Goal: Task Accomplishment & Management: Complete application form

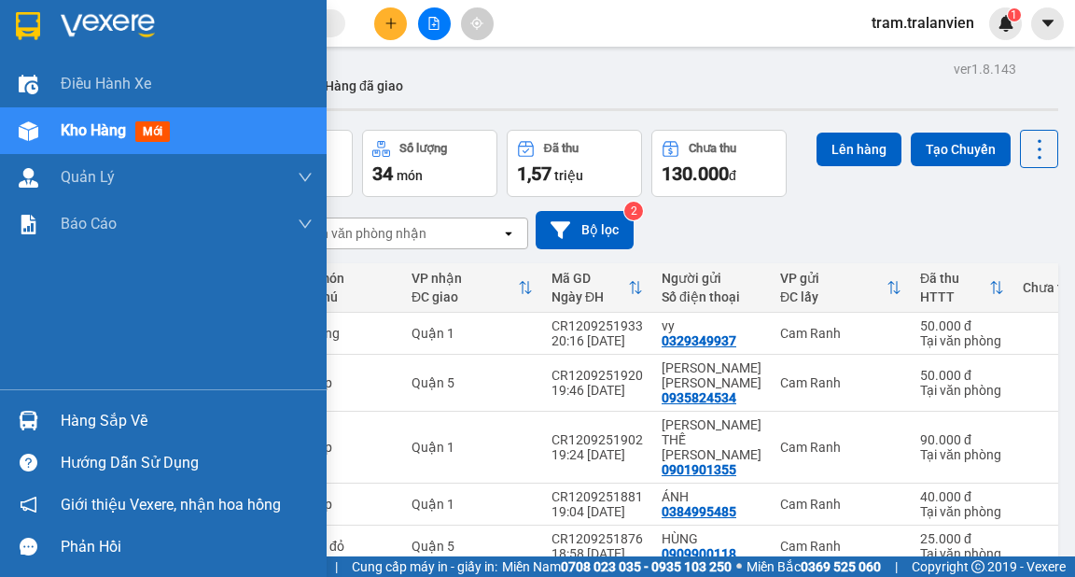
click at [110, 142] on div "Kho hàng mới" at bounding box center [119, 130] width 117 height 23
click at [87, 138] on span "Kho hàng" at bounding box center [93, 130] width 65 height 18
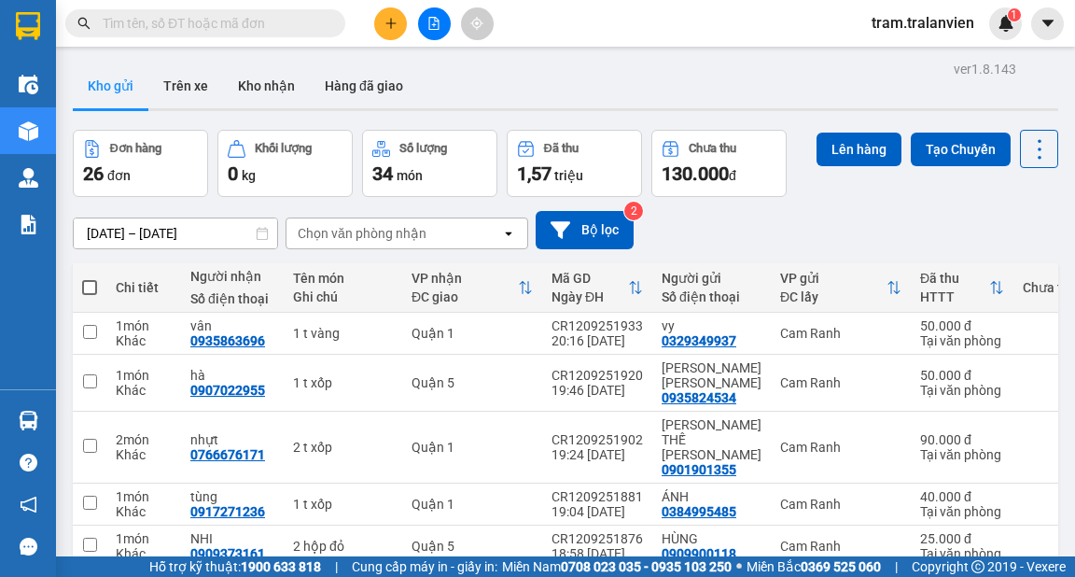
click at [175, 232] on div "ver 1.8.143 Kho gửi Trên xe [PERSON_NAME] Hàng đã [PERSON_NAME] hàng 26 đơn [PE…" at bounding box center [565, 487] width 1000 height 863
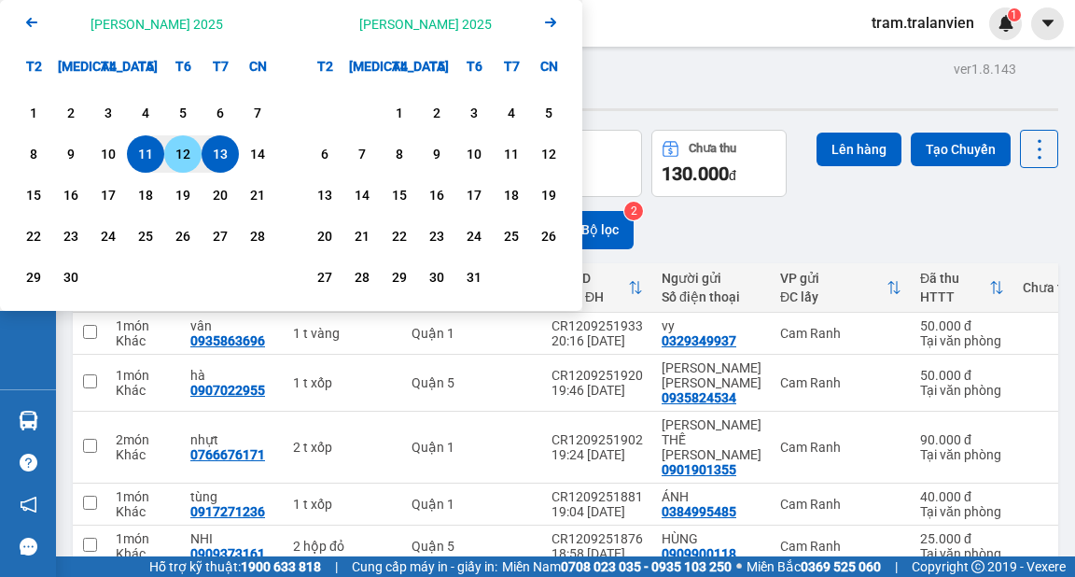
click at [177, 157] on div "12" at bounding box center [183, 154] width 26 height 22
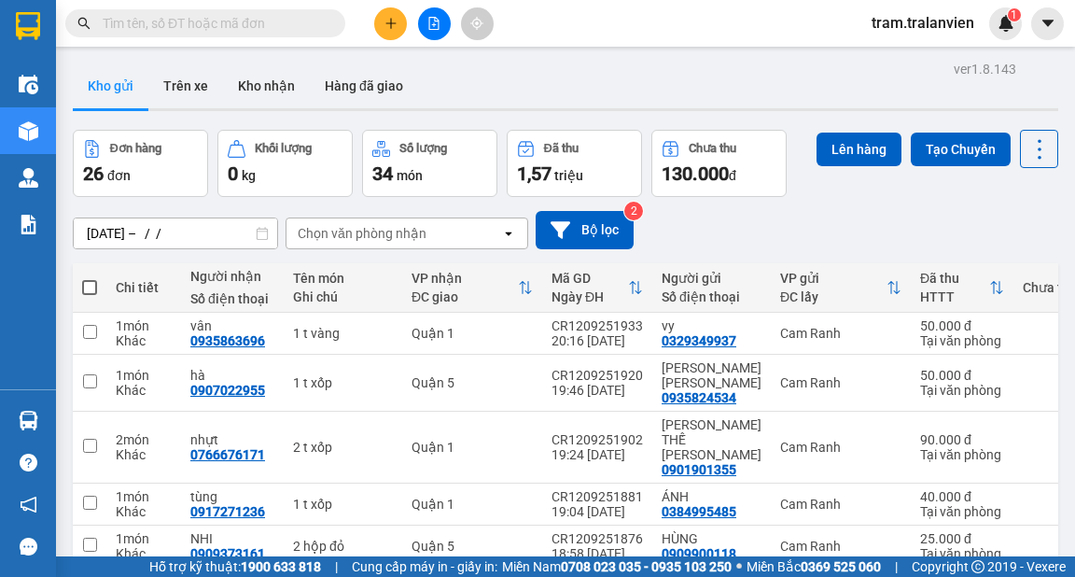
click at [731, 94] on div "Kho gửi Trên xe Kho nhận Hàng đã giao" at bounding box center [565, 87] width 985 height 49
click at [189, 233] on div "ver 1.8.143 Kho gửi Trên xe [PERSON_NAME] Hàng đã [PERSON_NAME] hàng 26 đơn [PE…" at bounding box center [565, 487] width 1000 height 863
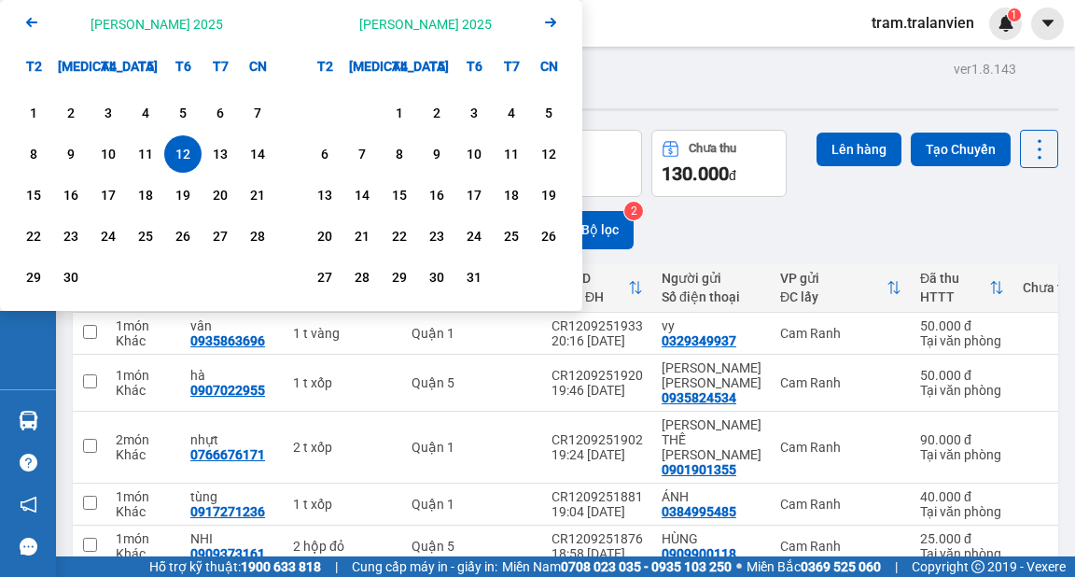
click at [187, 146] on div "12" at bounding box center [183, 154] width 26 height 22
type input "[DATE] – [DATE]"
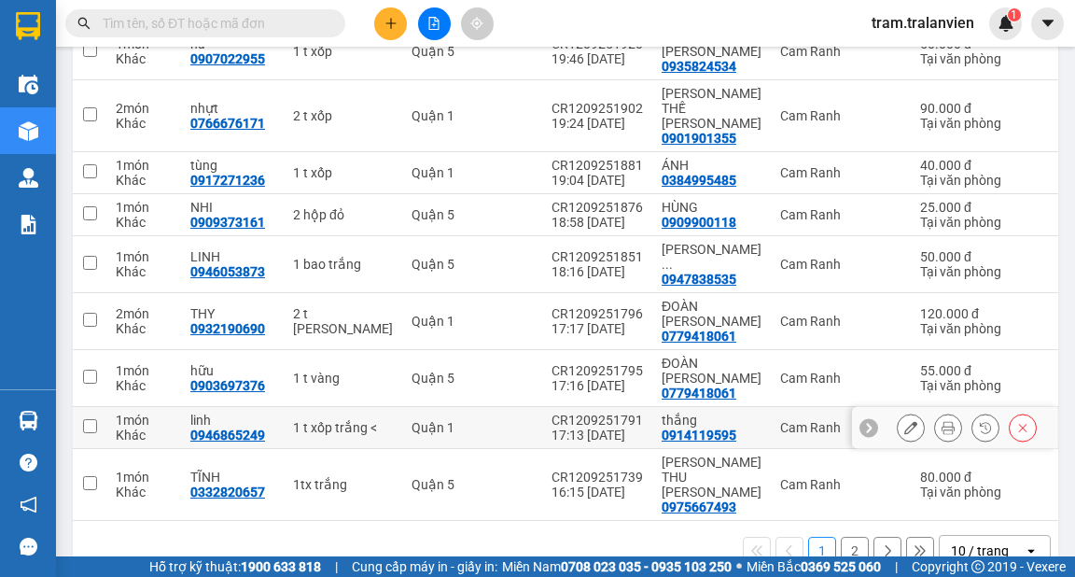
scroll to position [346, 0]
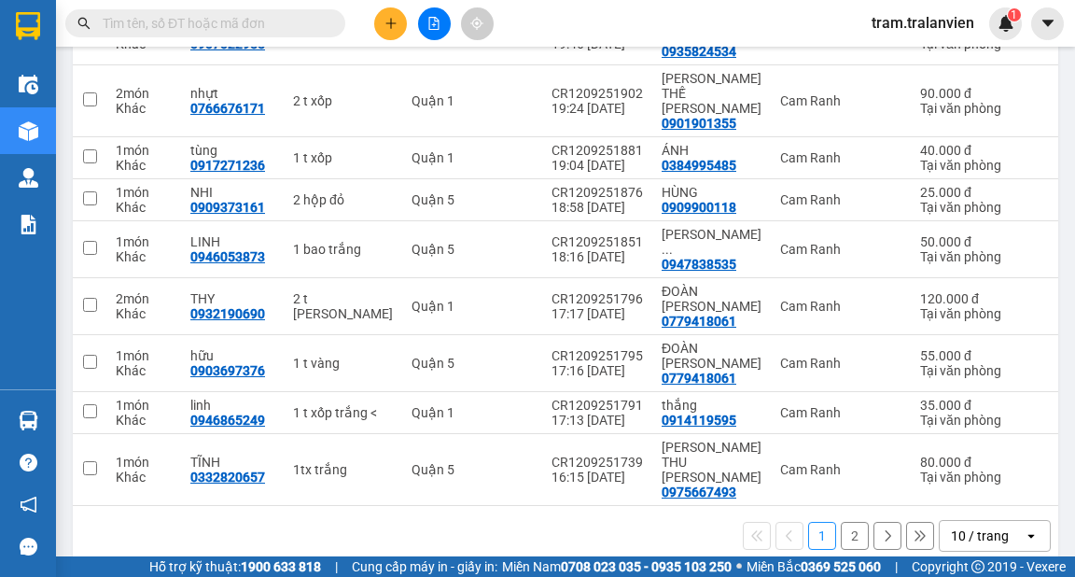
click at [841, 522] on button "2" at bounding box center [855, 536] width 28 height 28
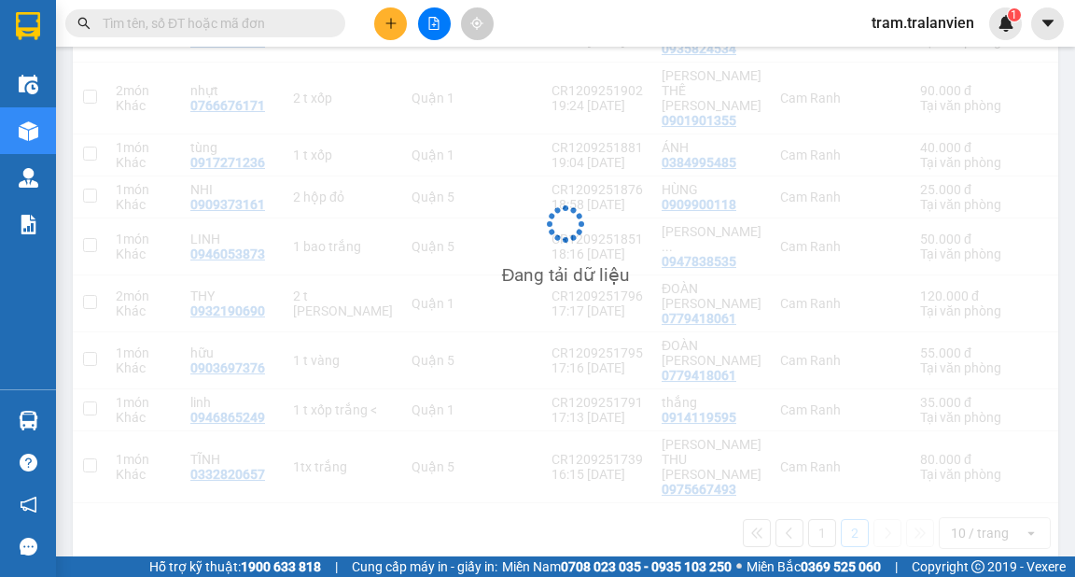
scroll to position [86, 0]
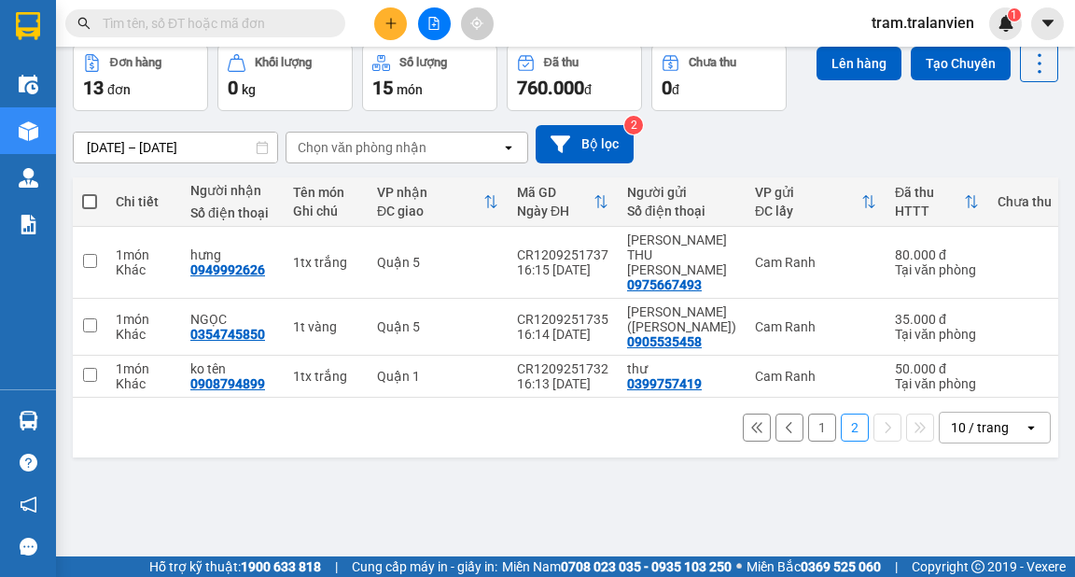
click at [808, 425] on button "1" at bounding box center [822, 427] width 28 height 28
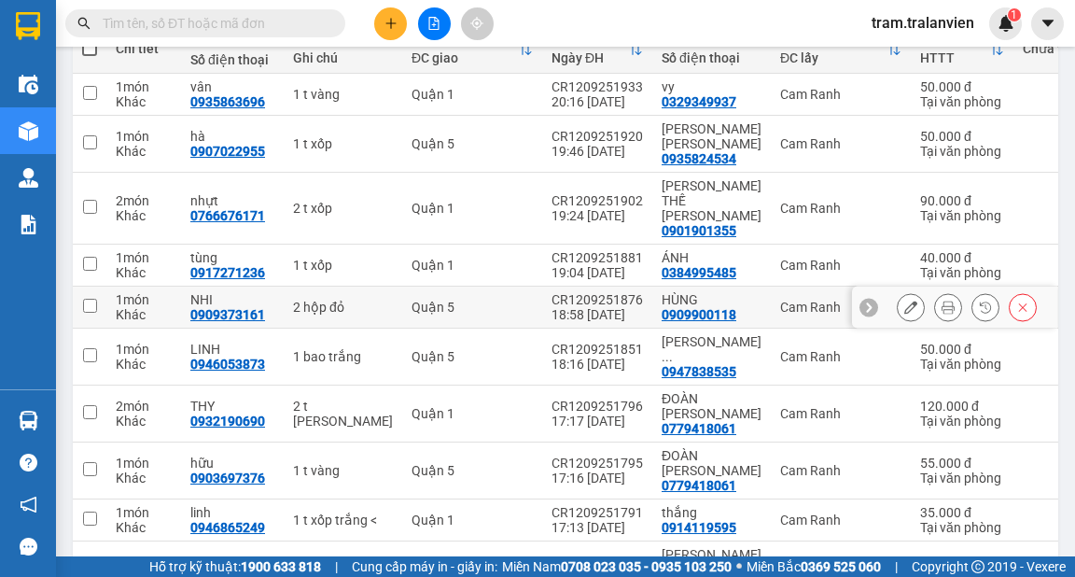
scroll to position [346, 0]
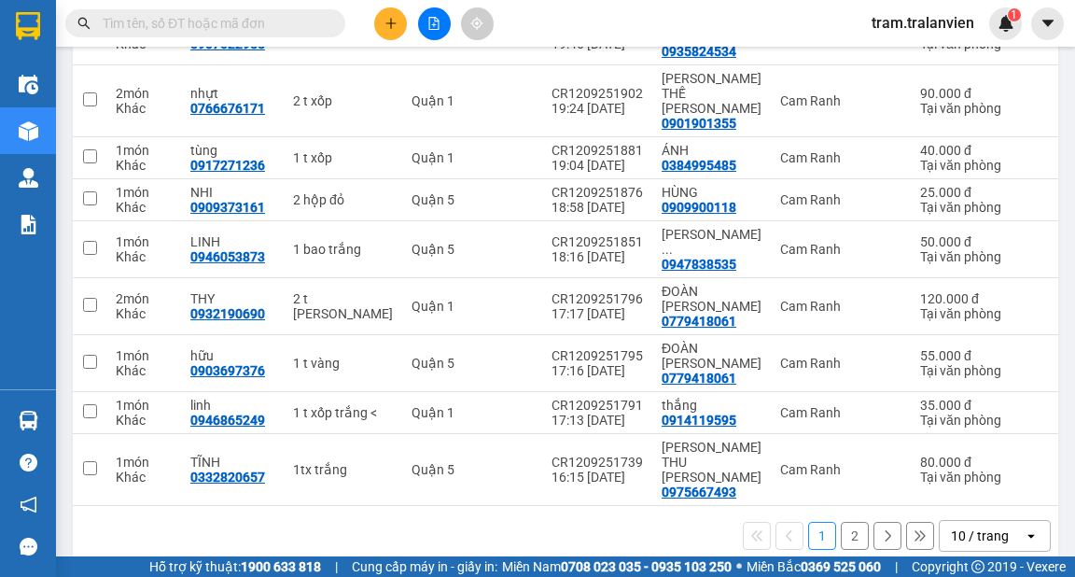
click at [847, 522] on button "2" at bounding box center [855, 536] width 28 height 28
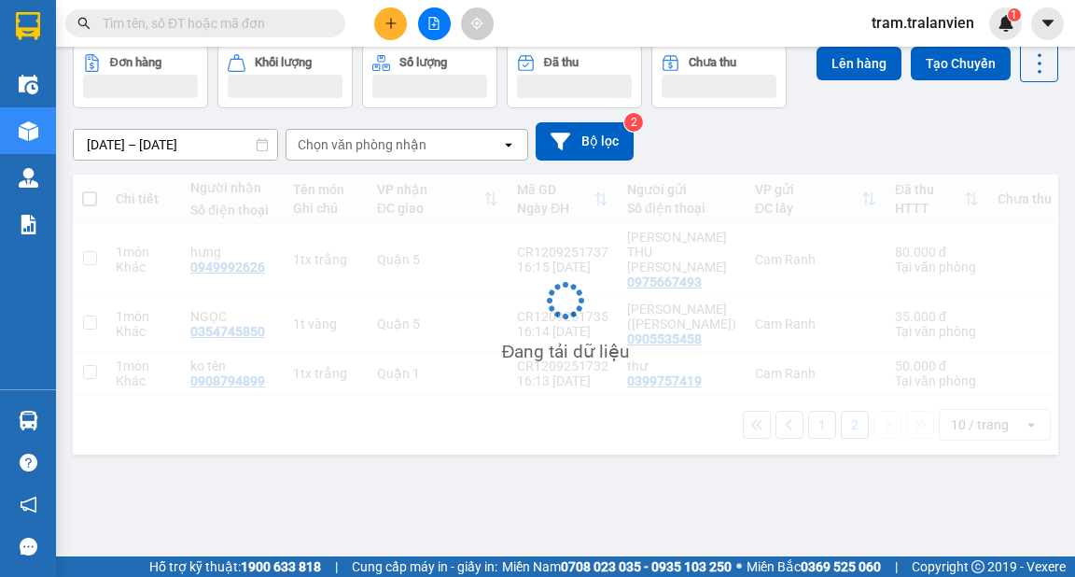
scroll to position [86, 0]
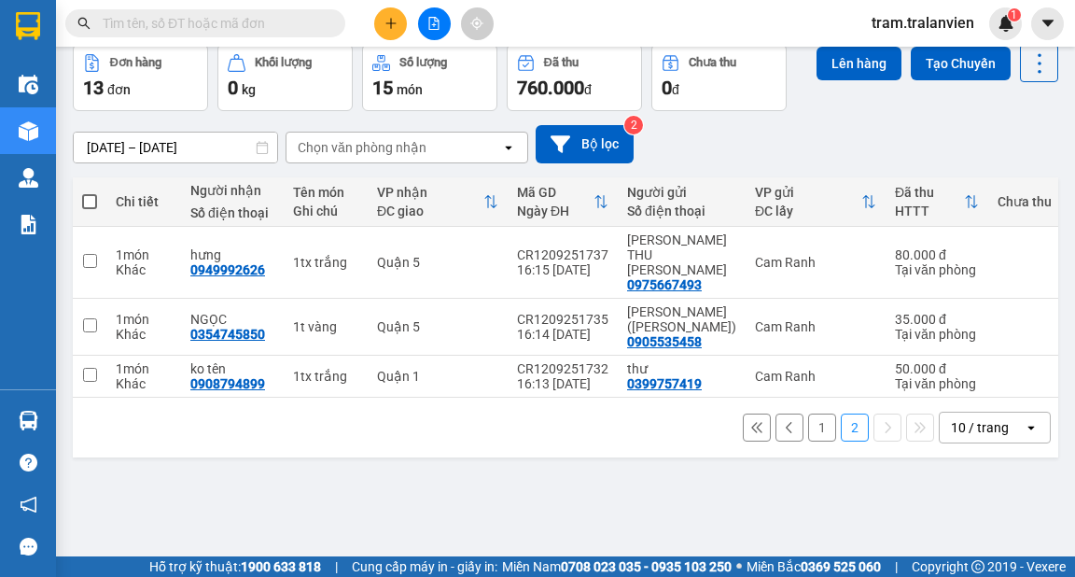
click at [810, 422] on button "1" at bounding box center [822, 427] width 28 height 28
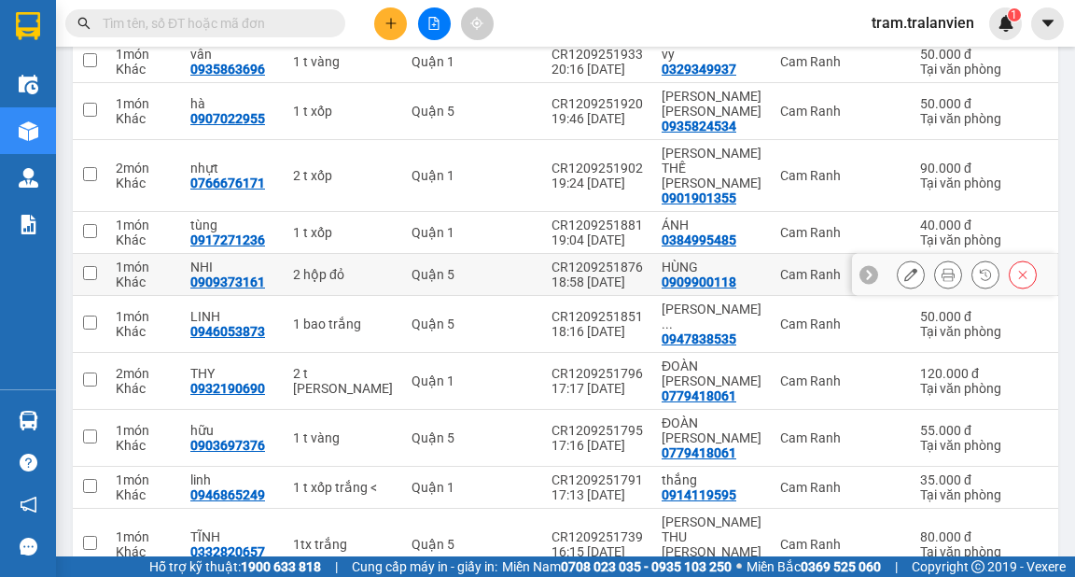
scroll to position [197, 0]
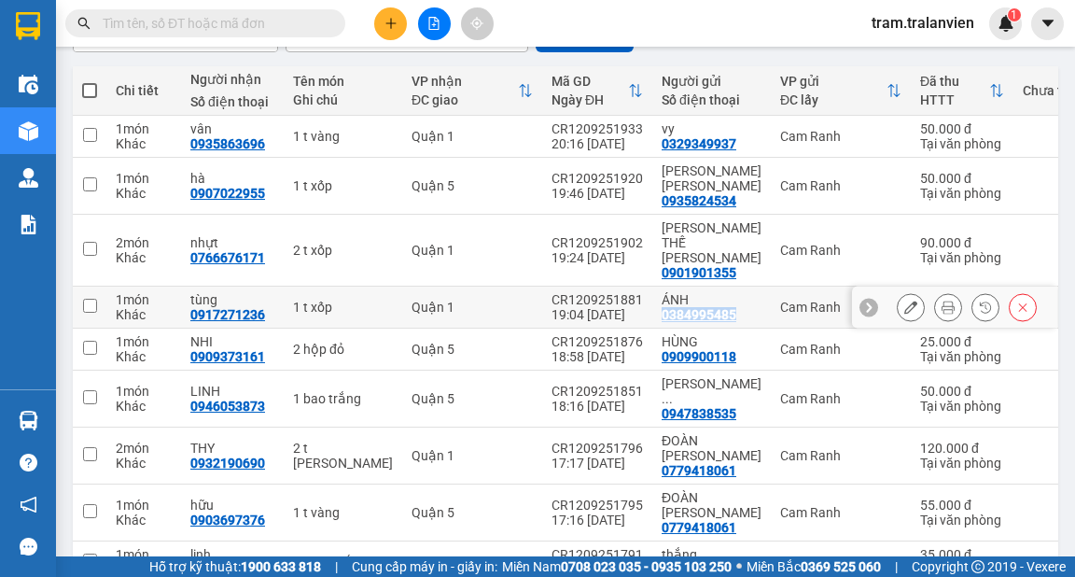
drag, startPoint x: 622, startPoint y: 296, endPoint x: 692, endPoint y: 293, distance: 70.0
click at [692, 307] on div "0384995485" at bounding box center [699, 314] width 75 height 15
copy div "0384995485"
click at [170, 33] on input "text" at bounding box center [213, 23] width 220 height 21
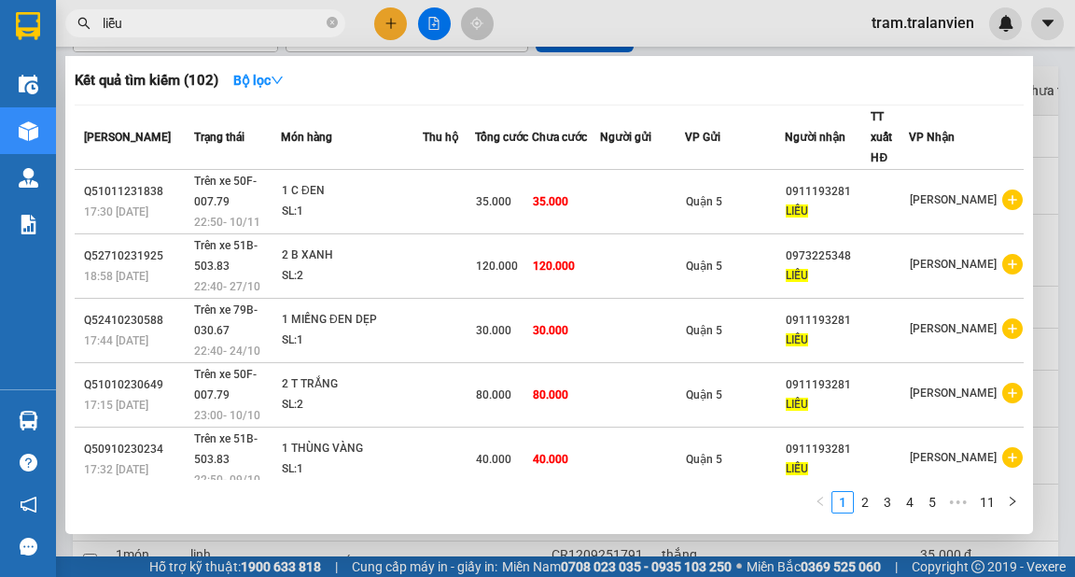
type input "liễu"
click at [1065, 73] on div at bounding box center [537, 288] width 1075 height 577
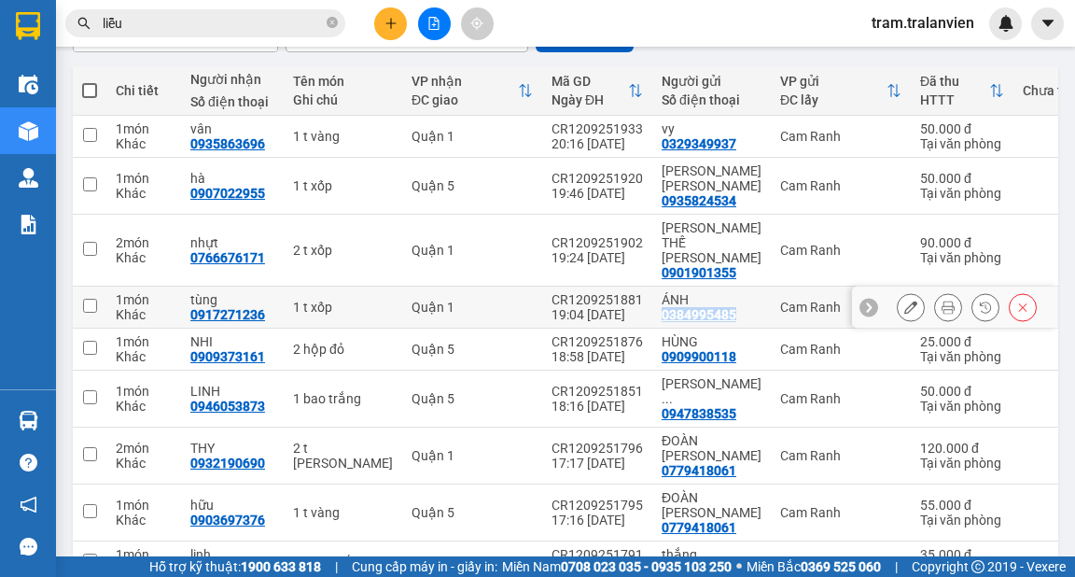
drag, startPoint x: 623, startPoint y: 299, endPoint x: 694, endPoint y: 301, distance: 71.0
click at [694, 307] on div "0384995485" at bounding box center [699, 314] width 75 height 15
copy div "0384995485"
click at [386, 20] on icon "plus" at bounding box center [390, 23] width 13 height 13
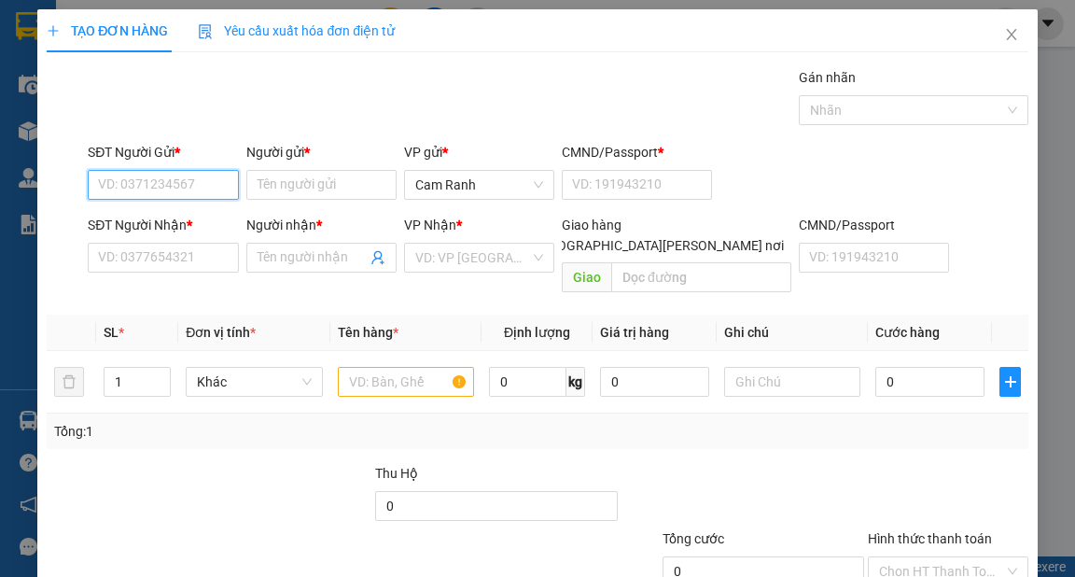
paste input "0384995485"
type input "0384995485"
click at [144, 224] on div "0384995485 - ÁNH" at bounding box center [161, 221] width 126 height 21
type input "ÁNH"
type input "1"
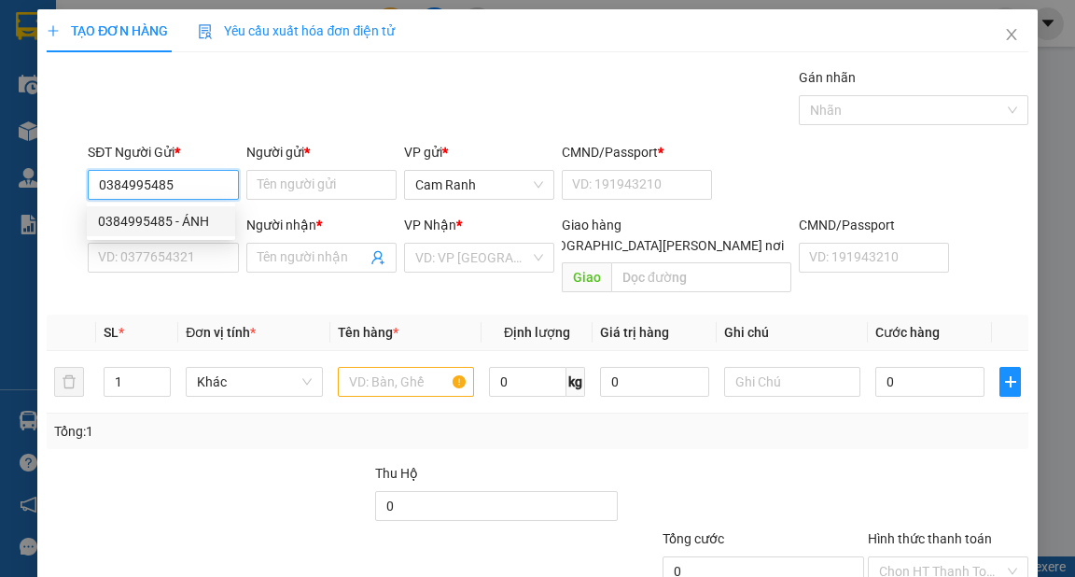
type input "0917271236"
type input "tùng"
drag, startPoint x: 139, startPoint y: 184, endPoint x: 61, endPoint y: 192, distance: 78.8
click at [61, 192] on div "SĐT Người Gửi * 0384995485 Người gửi * [PERSON_NAME] VP gửi * Cam Ranh CMND/Pas…" at bounding box center [537, 174] width 985 height 65
drag, startPoint x: 211, startPoint y: 222, endPoint x: 55, endPoint y: 223, distance: 155.9
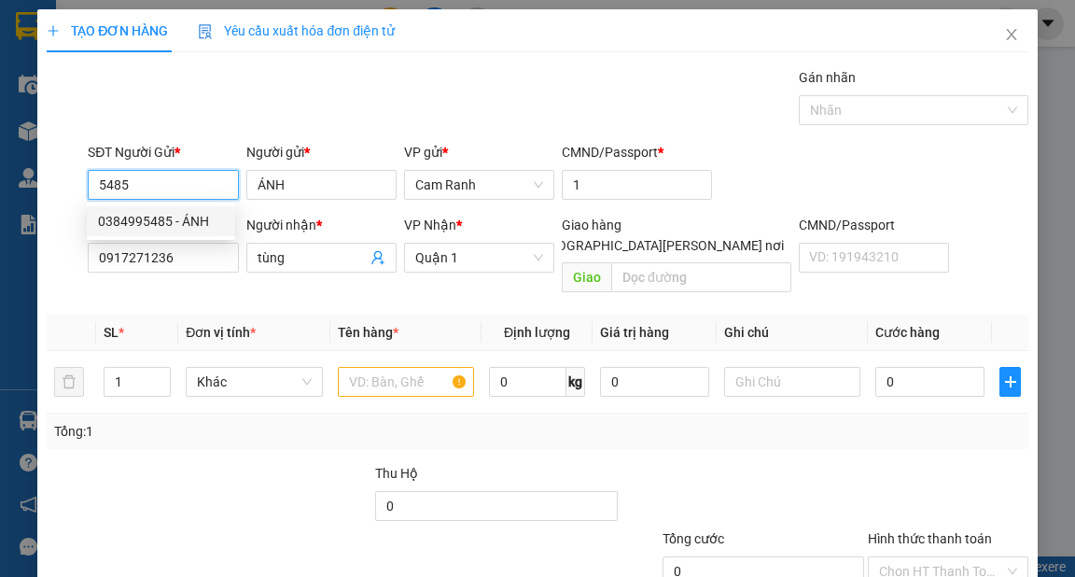
click at [55, 223] on body "Kết quả [PERSON_NAME] ( 102 ) Bộ lọc Mã ĐH Trạng thái Món hàng Thu hộ [PERSON_N…" at bounding box center [537, 288] width 1075 height 577
type input "5485"
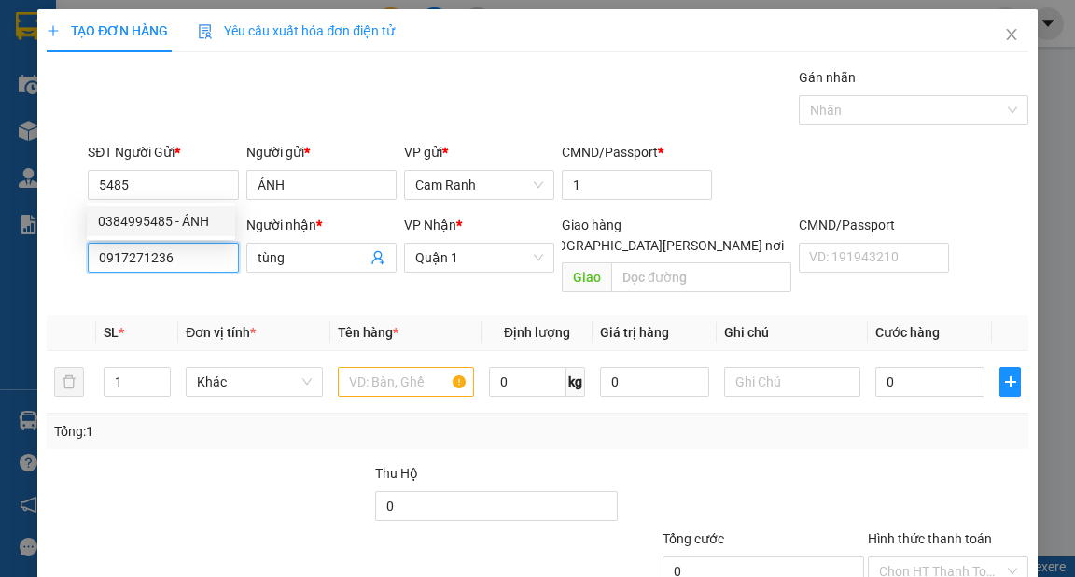
drag, startPoint x: 186, startPoint y: 269, endPoint x: 36, endPoint y: 266, distance: 149.3
click at [37, 269] on div "TẠO ĐƠN HÀNG Yêu cầu xuất [PERSON_NAME] điện tử Transit Pickup Surcharge Ids Tr…" at bounding box center [536, 348] width 999 height 679
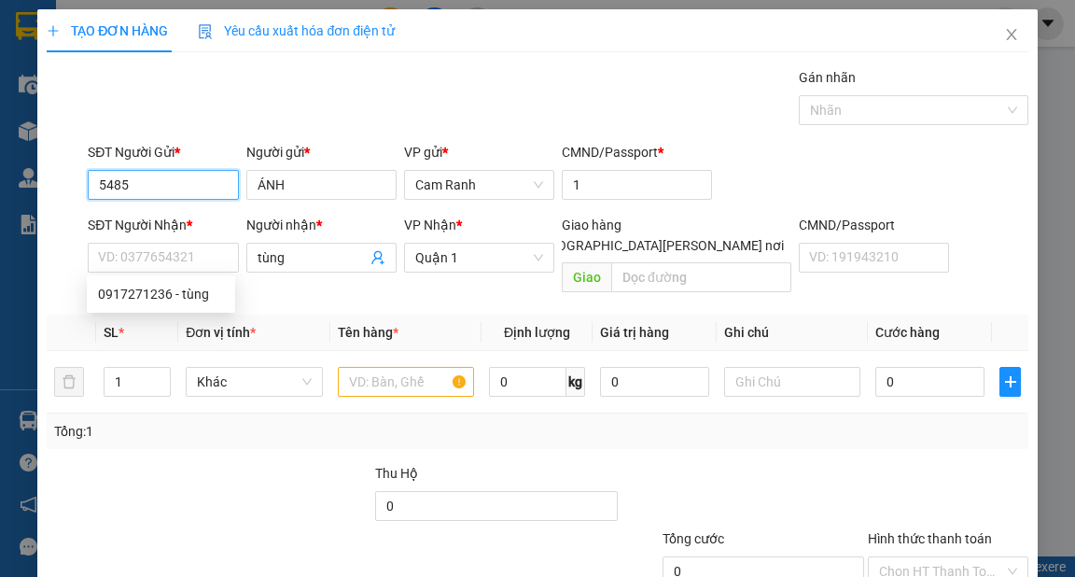
click at [144, 179] on input "5485" at bounding box center [163, 185] width 150 height 30
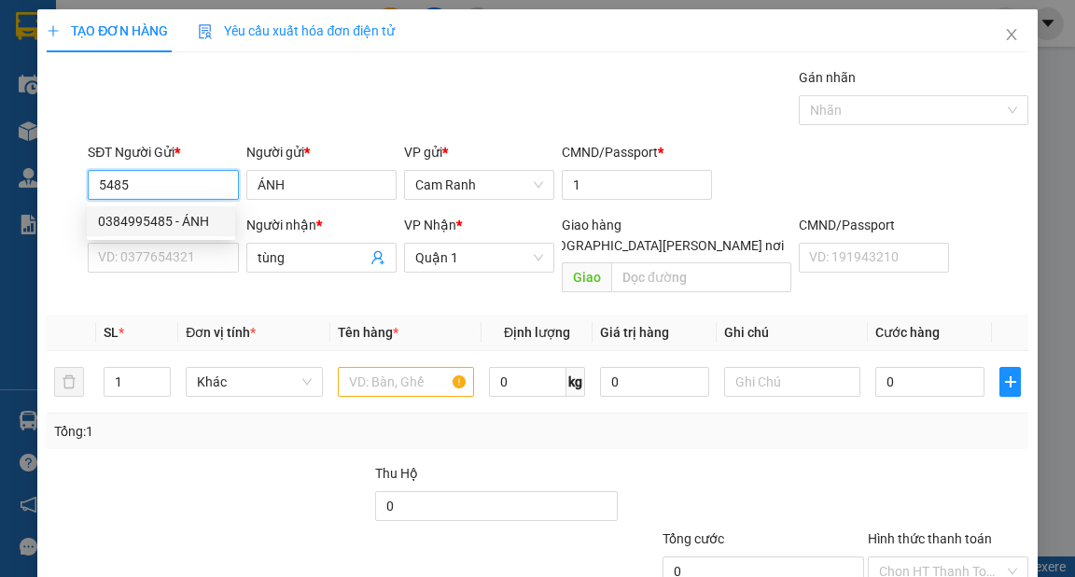
click at [157, 220] on div "0384995485 - ÁNH" at bounding box center [161, 221] width 126 height 21
type input "0384995485"
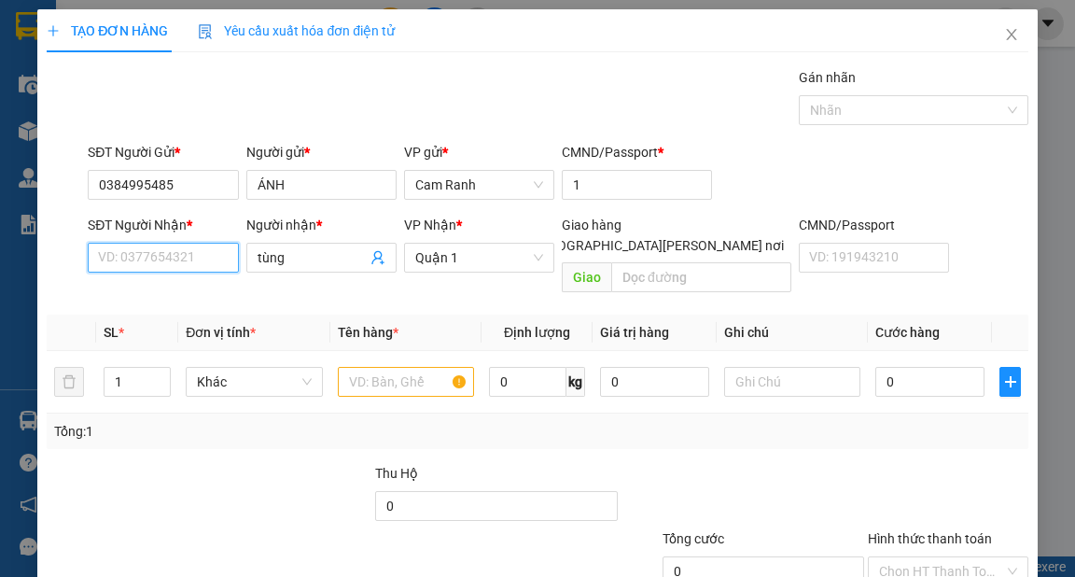
click at [190, 264] on input "SĐT Người Nhận *" at bounding box center [163, 258] width 150 height 30
click at [173, 290] on div "0917271236 - tùng" at bounding box center [161, 294] width 126 height 21
type input "0917271236"
drag, startPoint x: 157, startPoint y: 259, endPoint x: 82, endPoint y: 259, distance: 74.7
click at [82, 259] on div "SĐT Người [PERSON_NAME] * 0917271236 0917271236 Người [PERSON_NAME] * [PERSON_N…" at bounding box center [537, 258] width 985 height 86
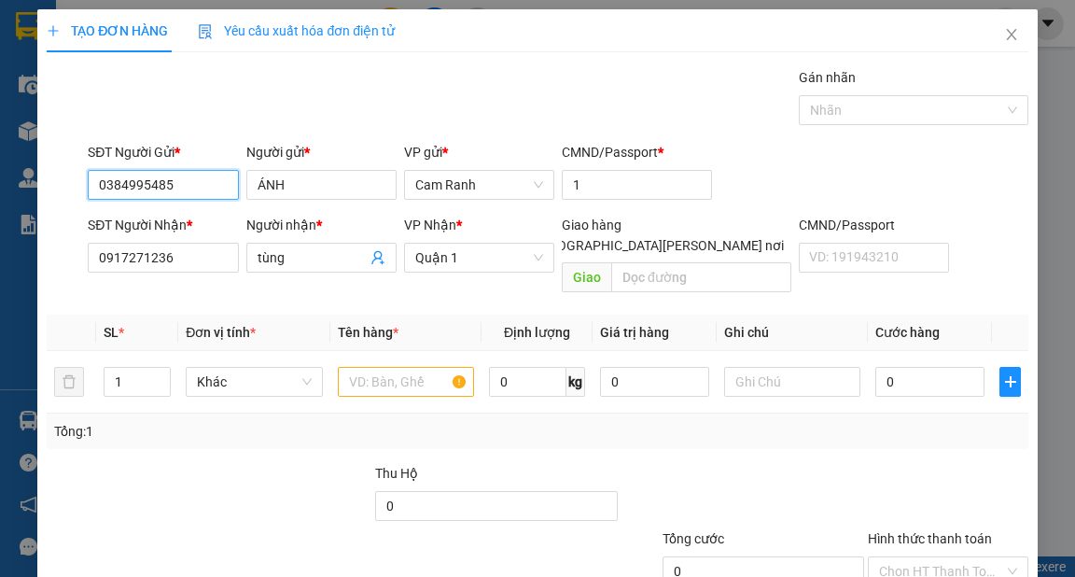
click at [188, 182] on input "0384995485" at bounding box center [163, 185] width 150 height 30
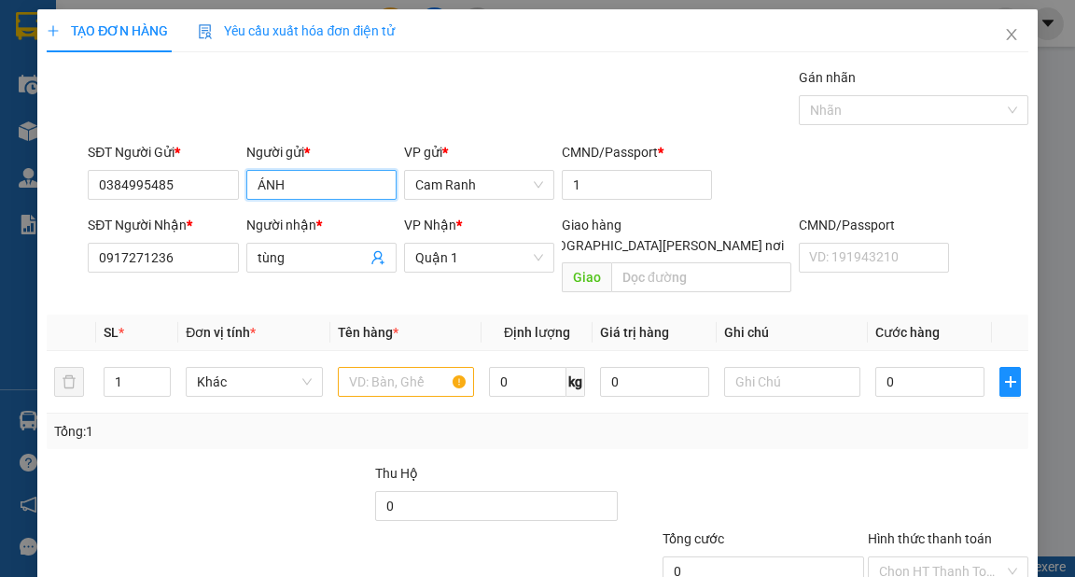
drag, startPoint x: 302, startPoint y: 177, endPoint x: 250, endPoint y: 183, distance: 52.6
click at [250, 183] on input "ÁNH" at bounding box center [321, 185] width 150 height 30
type input "liễu"
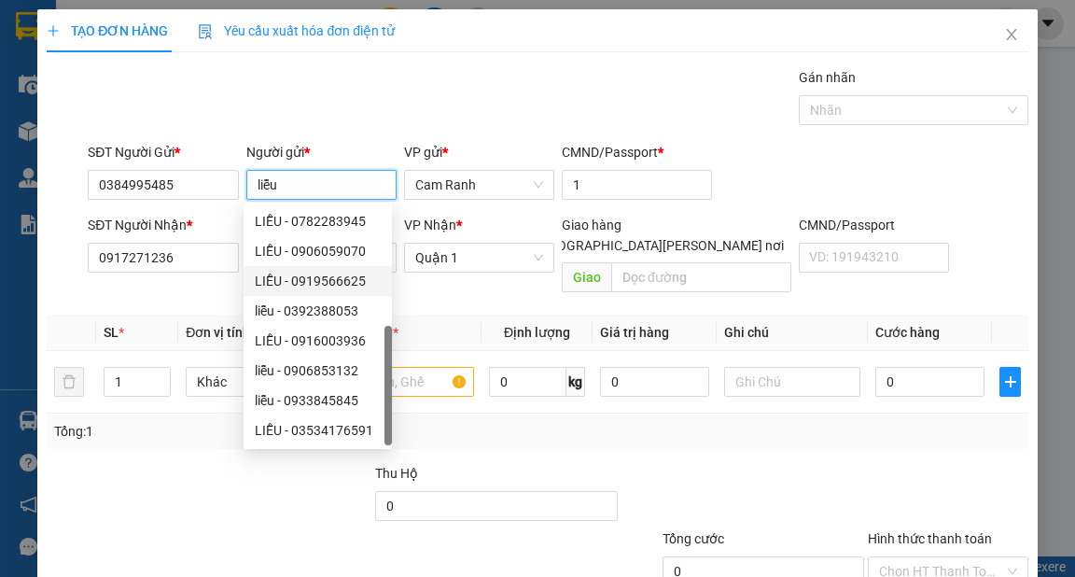
scroll to position [60, 0]
click at [346, 340] on div "liễu - 0933845845" at bounding box center [318, 340] width 126 height 21
type input "0933845845"
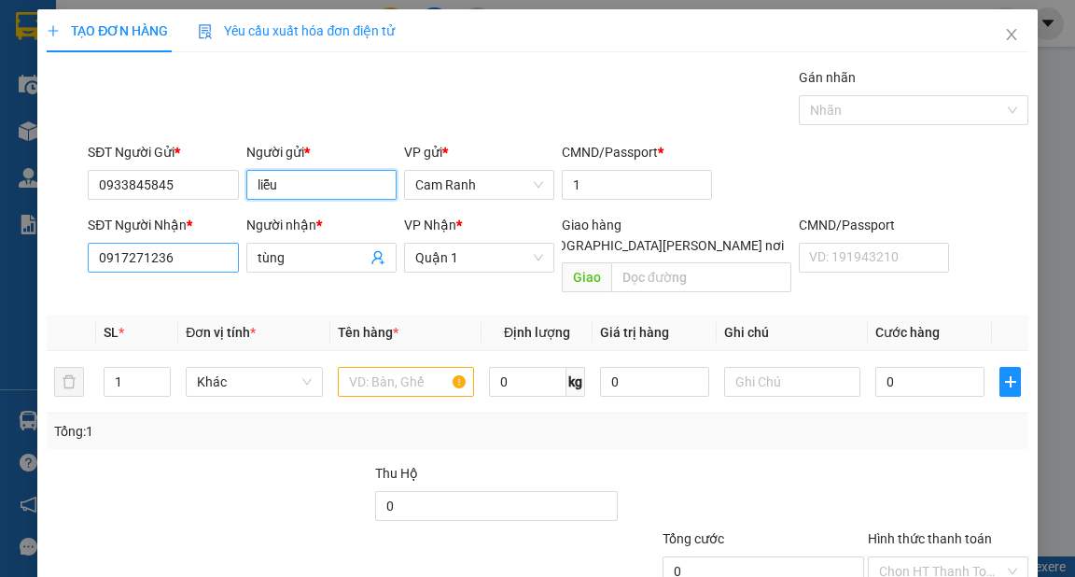
type input "liễu"
drag, startPoint x: 117, startPoint y: 254, endPoint x: 40, endPoint y: 254, distance: 76.5
click at [40, 254] on div "TẠO ĐƠN HÀNG Yêu cầu xuất [PERSON_NAME] điện tử Transit Pickup Surcharge Ids Tr…" at bounding box center [536, 348] width 999 height 679
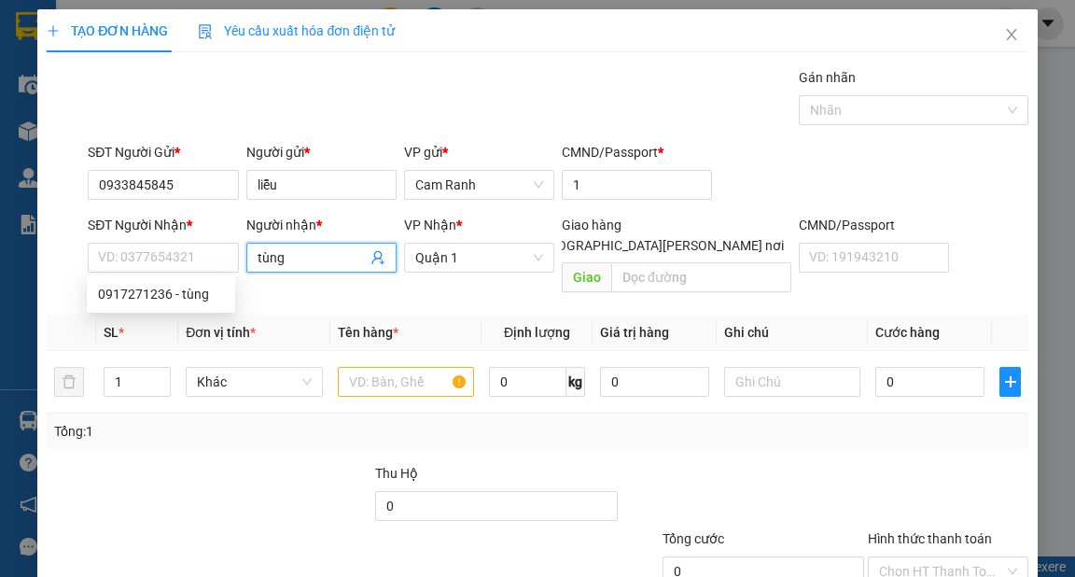
drag, startPoint x: 321, startPoint y: 263, endPoint x: 245, endPoint y: 267, distance: 75.7
click at [246, 267] on span "tùng" at bounding box center [321, 258] width 150 height 30
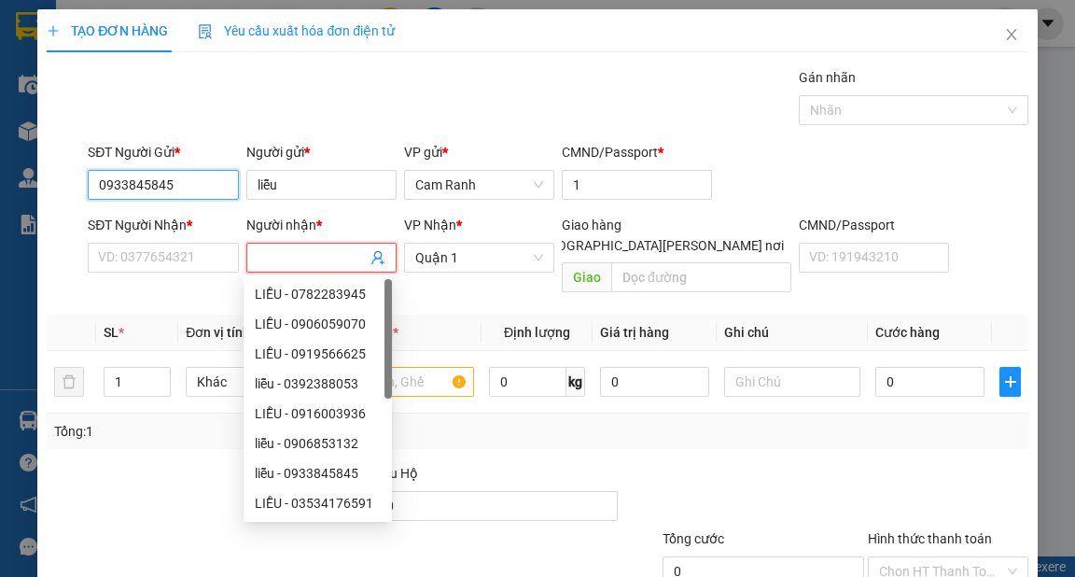
click at [172, 179] on input "0933845845" at bounding box center [163, 185] width 150 height 30
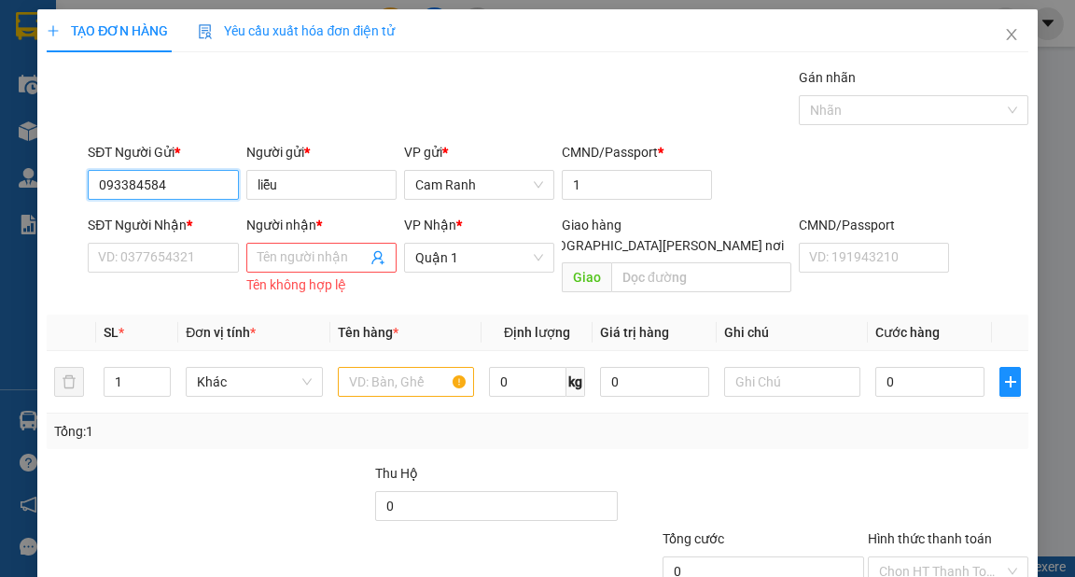
type input "0933845845"
click at [211, 189] on input "0933845845" at bounding box center [163, 185] width 150 height 30
drag, startPoint x: 200, startPoint y: 187, endPoint x: 63, endPoint y: 191, distance: 136.3
click at [63, 191] on div "SĐT Người Gửi * 0933845845 0933845845 Người gửi * liễu VP gửi * [PERSON_NAME] C…" at bounding box center [537, 174] width 985 height 65
click at [987, 43] on span "Close" at bounding box center [1011, 35] width 52 height 52
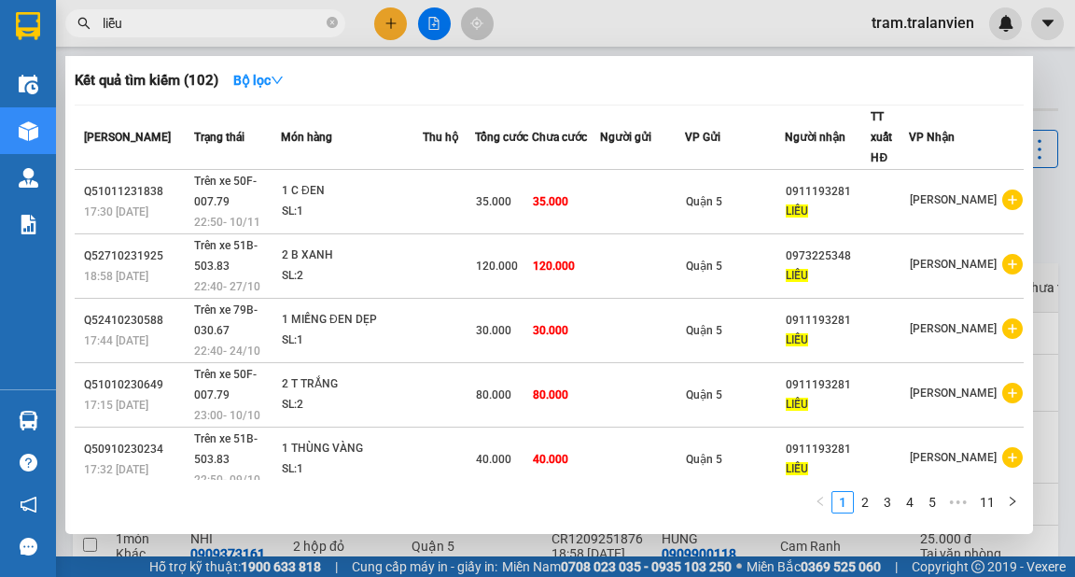
drag, startPoint x: 213, startPoint y: 30, endPoint x: 100, endPoint y: 29, distance: 112.9
click at [100, 29] on span "liễu" at bounding box center [205, 23] width 280 height 28
paste input "0933845845"
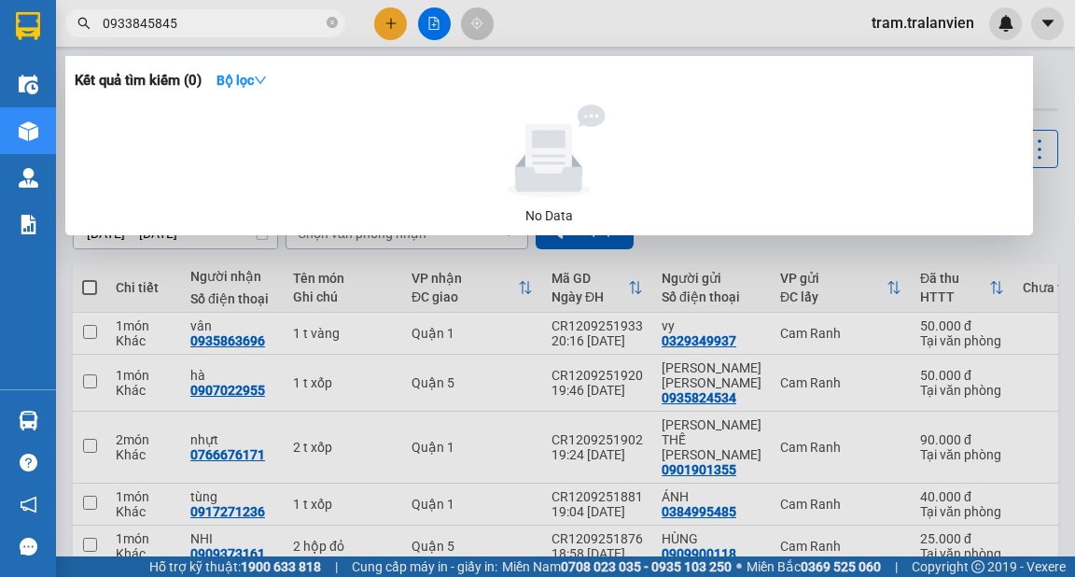
type input "0933845845"
click at [1056, 258] on div at bounding box center [537, 288] width 1075 height 577
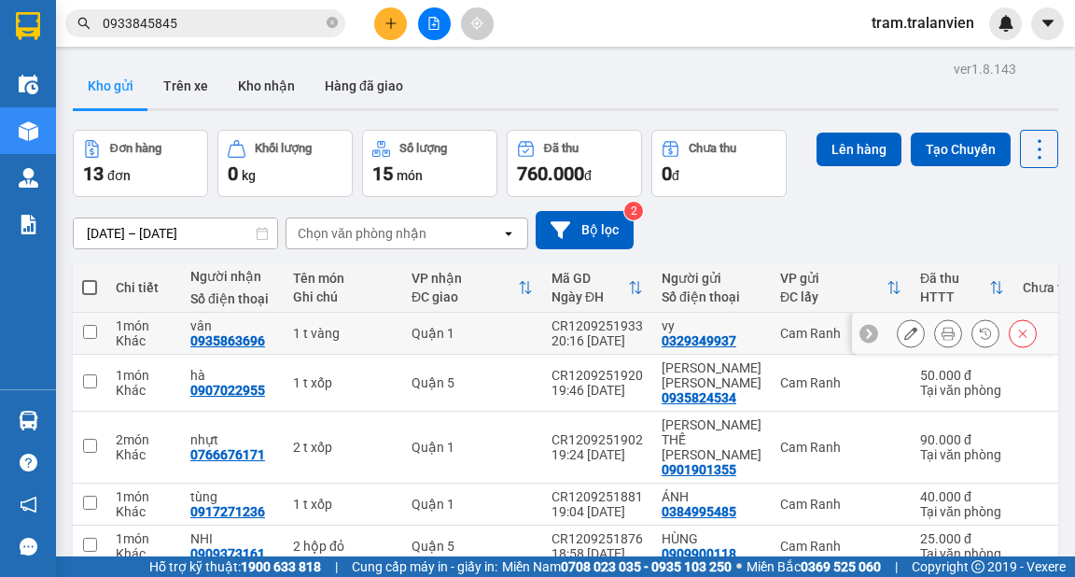
scroll to position [149, 0]
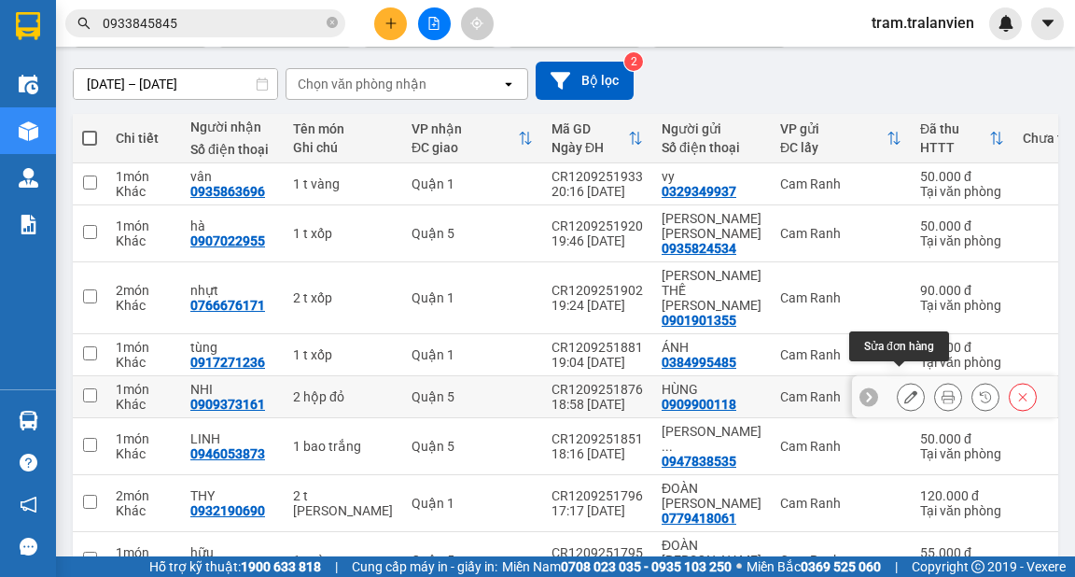
click at [904, 390] on icon at bounding box center [910, 396] width 13 height 13
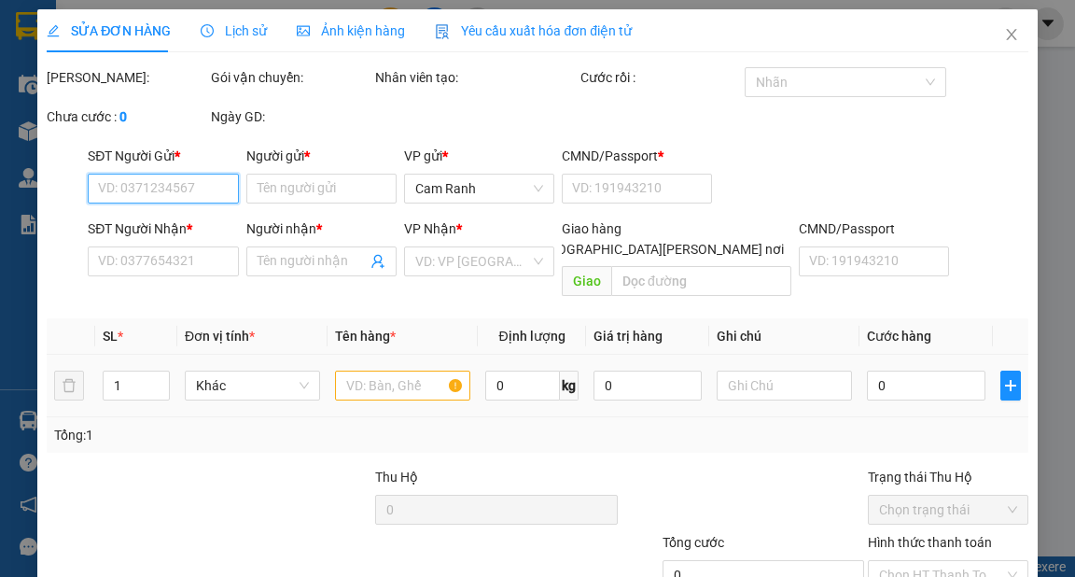
type input "0909900118"
type input "HÙNG"
type input "056070010837"
type input "0909373161"
type input "NHI"
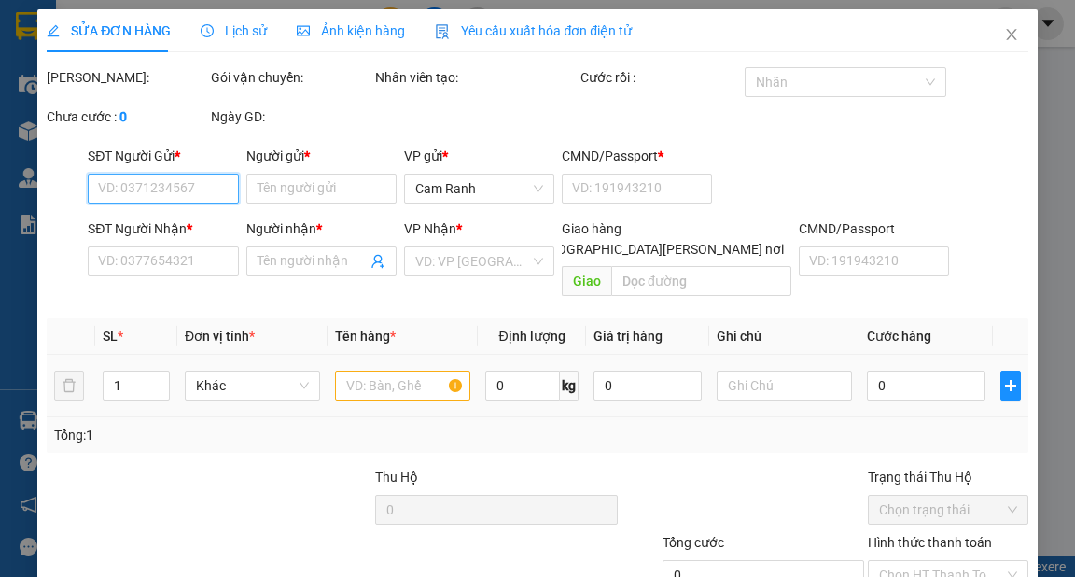
type input "25.000"
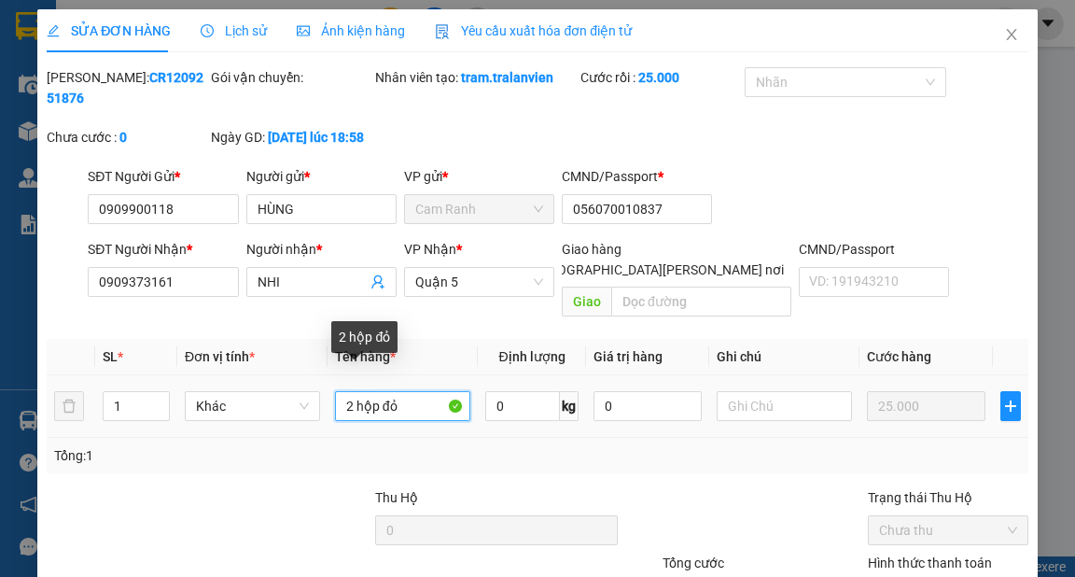
click at [342, 391] on input "2 hộp đỏ" at bounding box center [402, 406] width 135 height 30
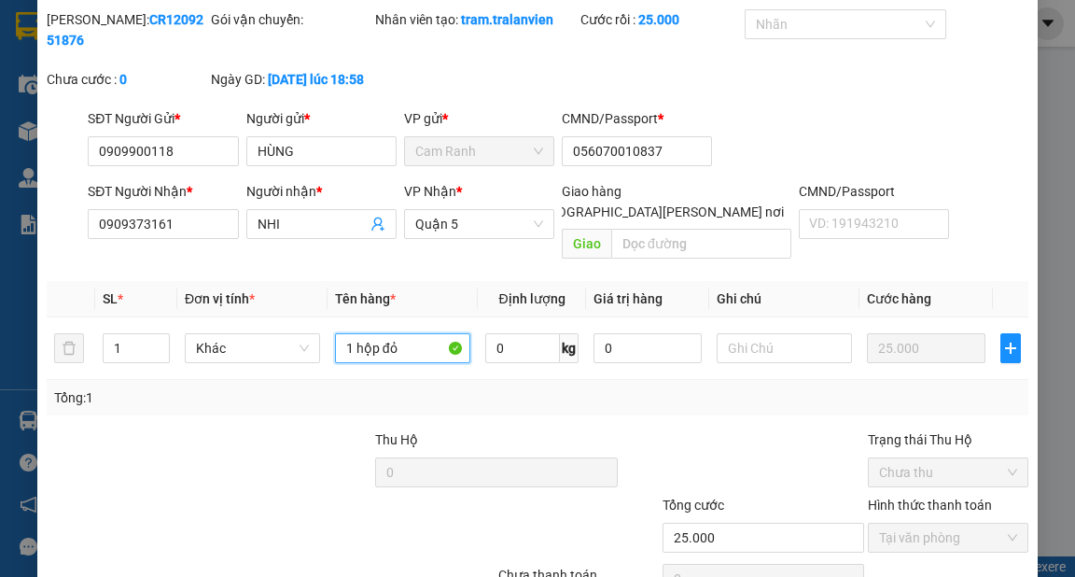
scroll to position [136, 0]
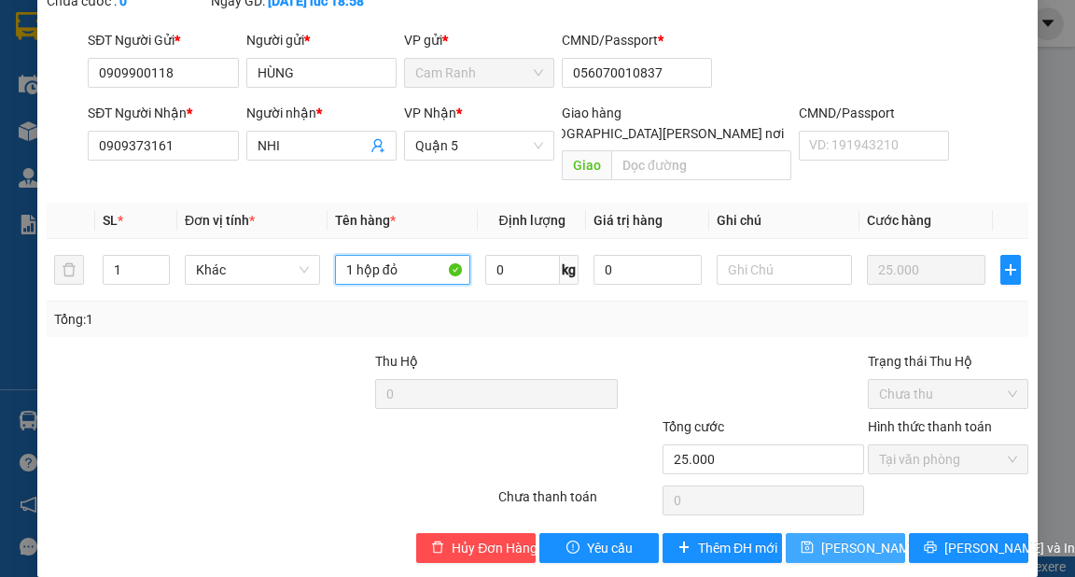
type input "1 hộp đỏ"
click at [835, 538] on span "[PERSON_NAME] đổi" at bounding box center [881, 548] width 120 height 21
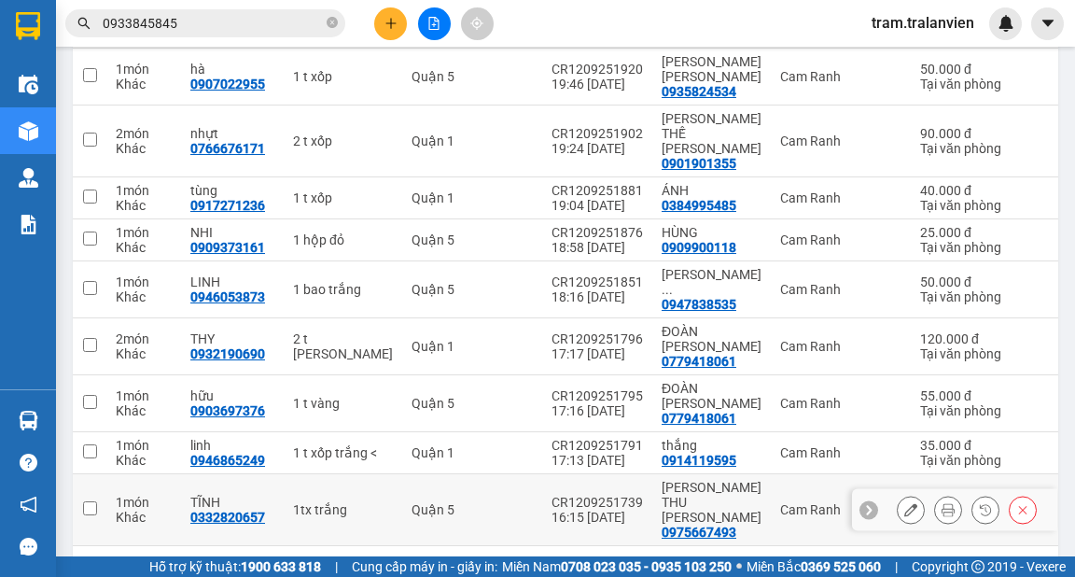
scroll to position [272, 0]
